Goal: Navigation & Orientation: Find specific page/section

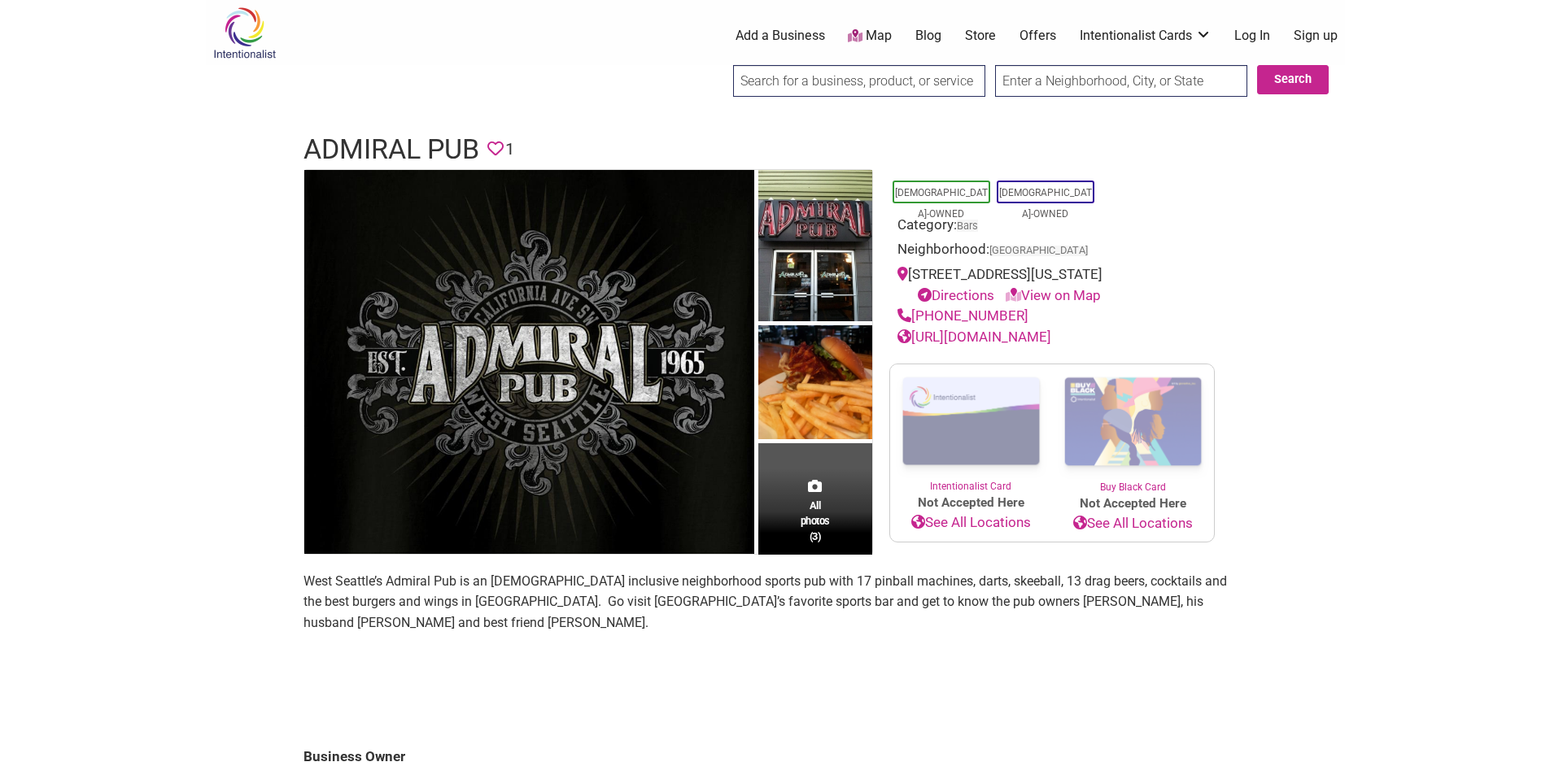
click at [8, 271] on body "× Menu 0 Add a Business Map Blog Store Offers Intentionalist Cards Buy Black Ca…" at bounding box center [775, 387] width 1550 height 775
click at [23, 349] on body "× Menu 0 Add a Business Map Blog Store Offers Intentionalist Cards Buy Black Ca…" at bounding box center [775, 387] width 1550 height 775
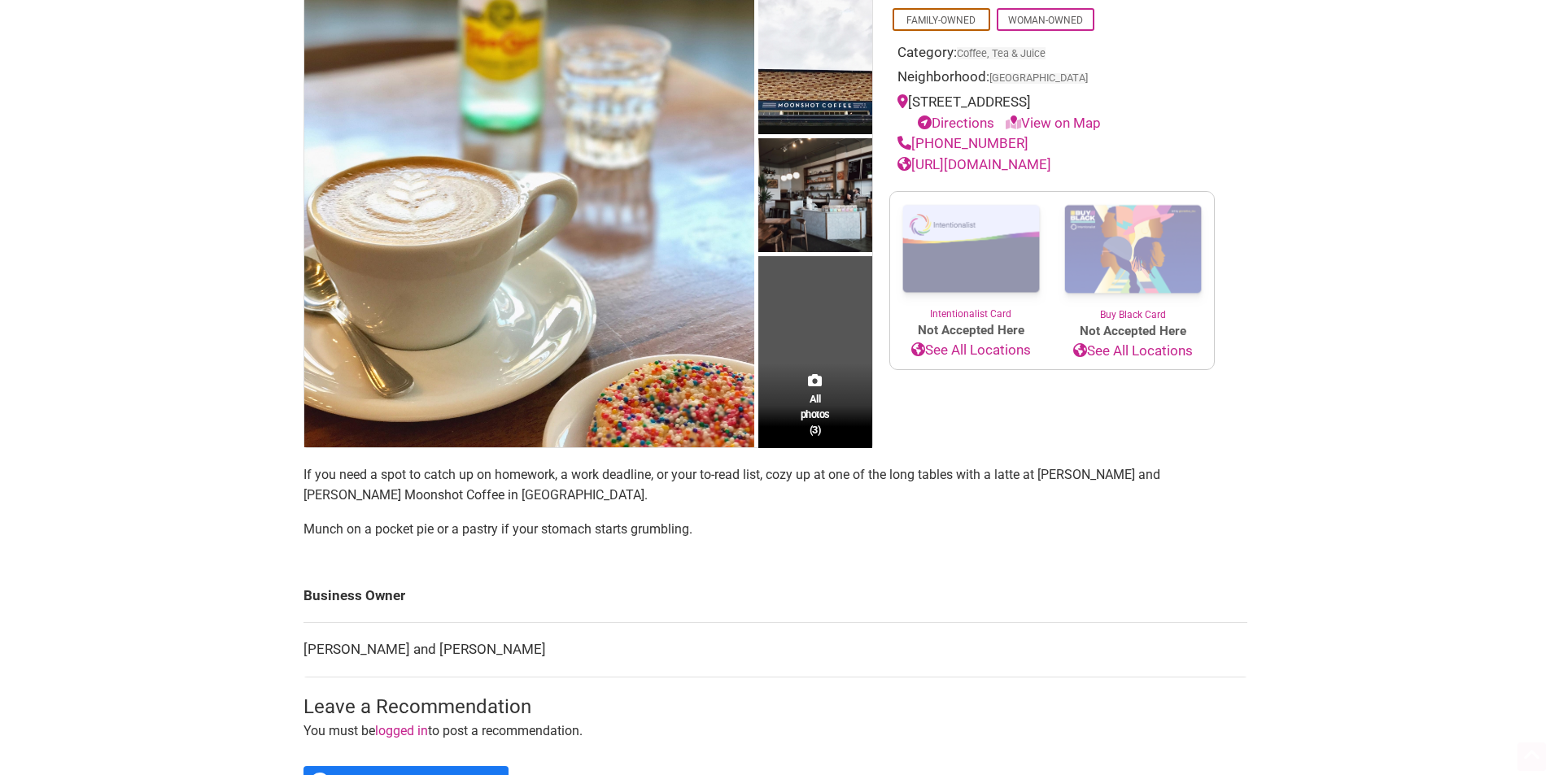
scroll to position [325, 0]
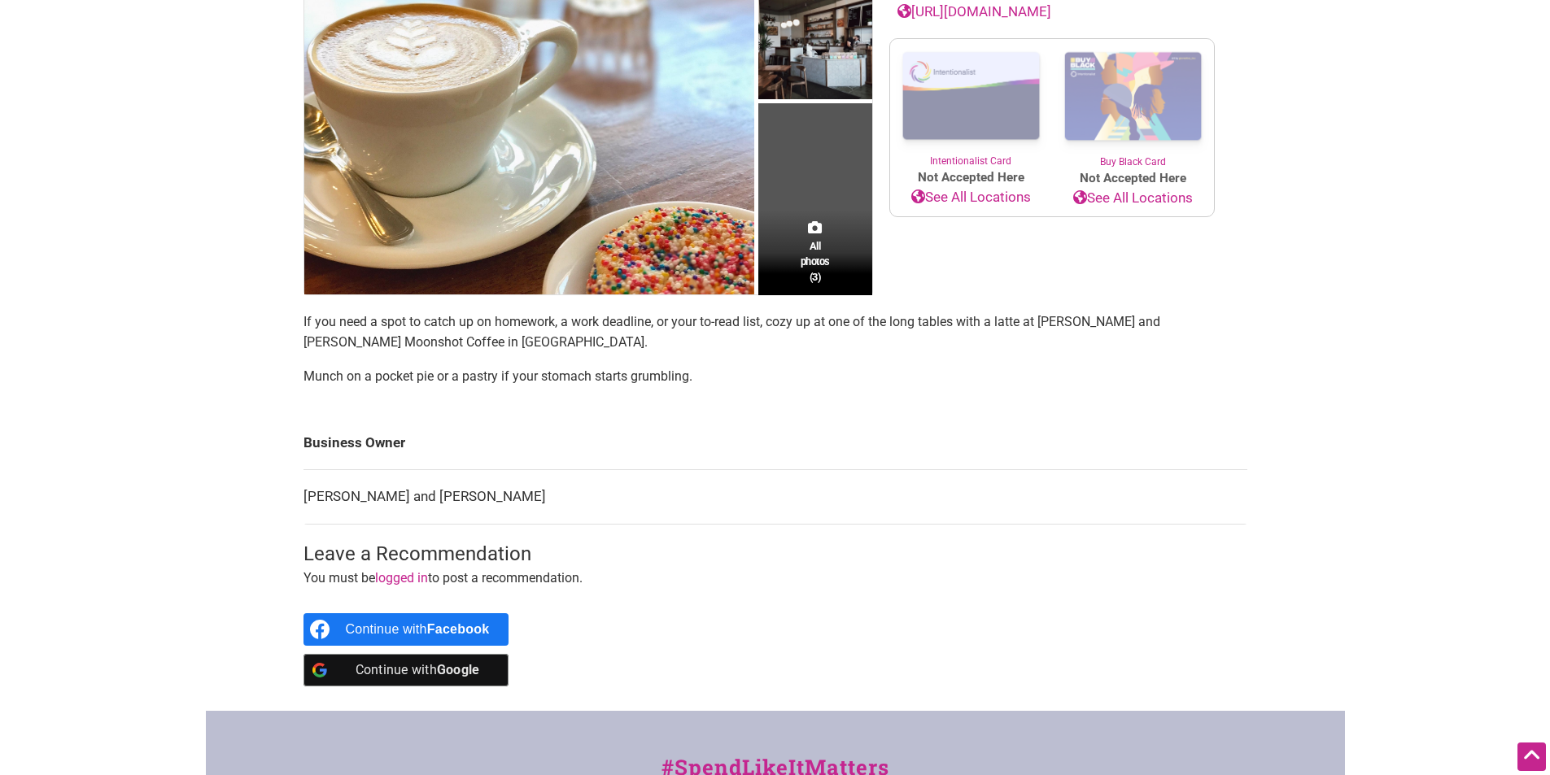
click at [15, 347] on body "× Menu 0 Add a Business Map Blog Store Offers Intentionalist Cards Buy Black Ca…" at bounding box center [775, 62] width 1550 height 775
click at [24, 342] on body "× Menu 0 Add a Business Map Blog Store Offers Intentionalist Cards Buy Black Ca…" at bounding box center [775, 62] width 1550 height 775
click at [15, 376] on body "× Menu 0 Add a Business Map Blog Store Offers Intentionalist Cards Buy Black Ca…" at bounding box center [775, 62] width 1550 height 775
